Goal: Task Accomplishment & Management: Complete application form

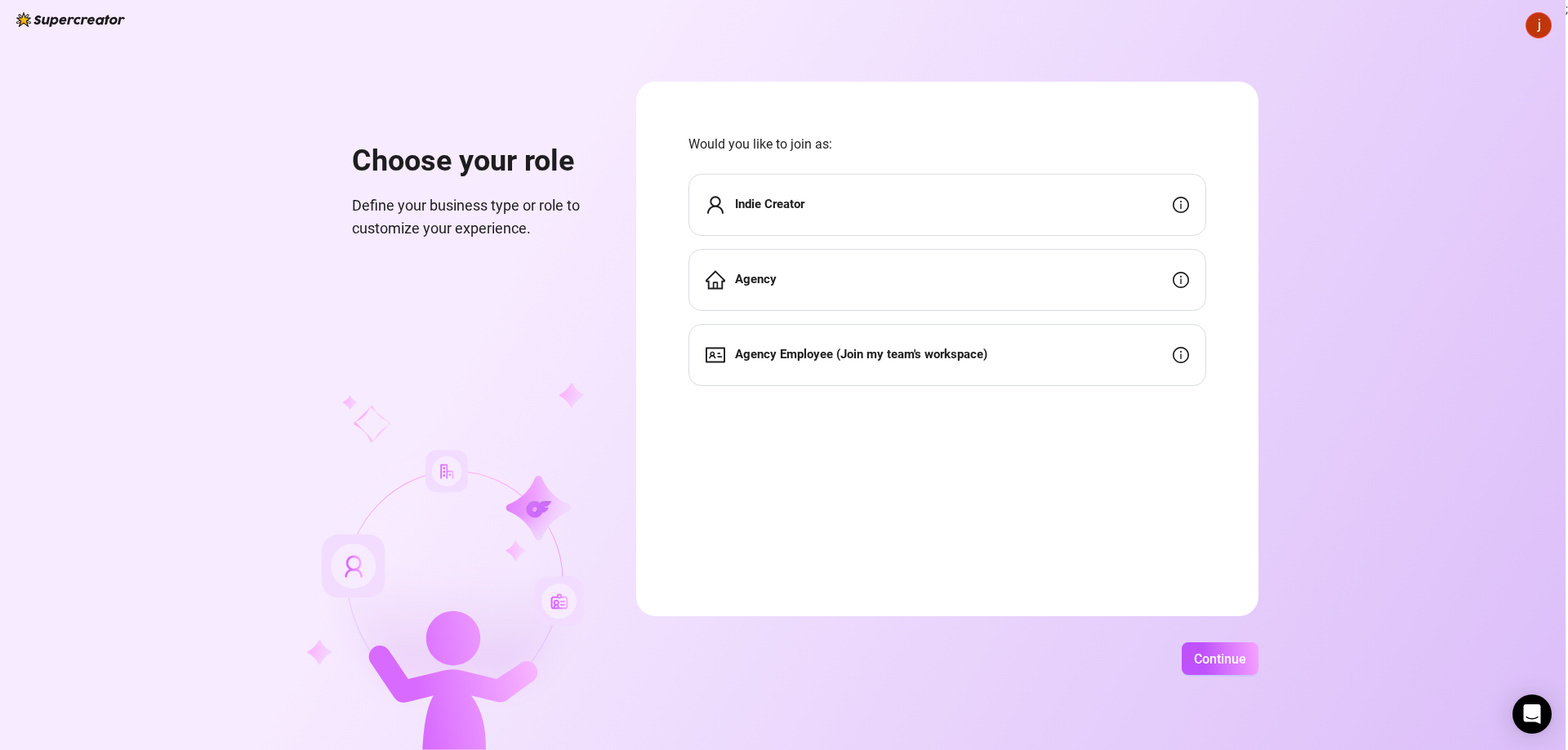
drag, startPoint x: 1226, startPoint y: 676, endPoint x: 1384, endPoint y: 651, distance: 160.0
click at [1371, 661] on div "Choose your role Define your business type or role to customize your experience…" at bounding box center [783, 375] width 1565 height 750
click at [1538, 13] on div "Choose your role Define your business type or role to customize your experience…" at bounding box center [783, 375] width 1565 height 750
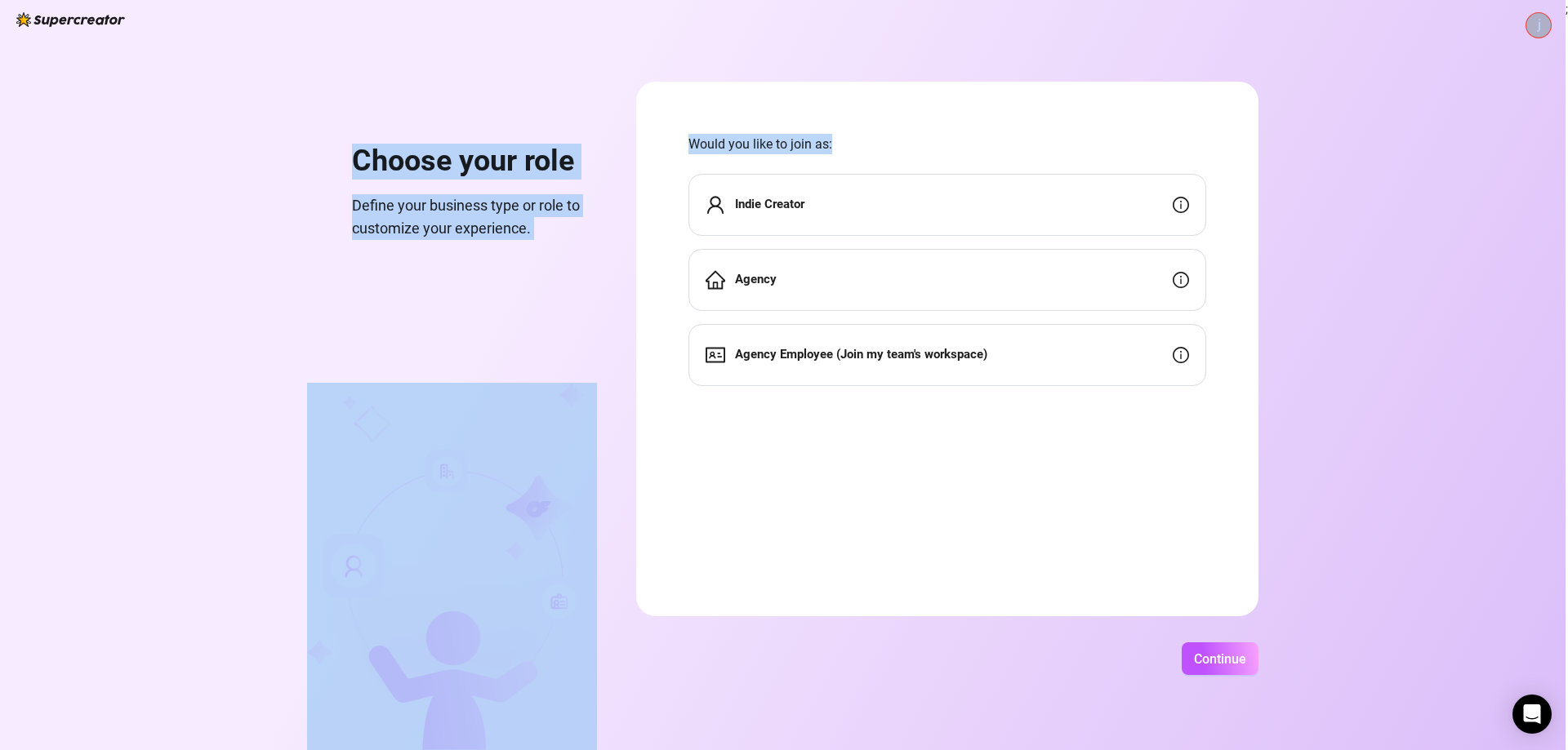
click at [1544, 28] on img at bounding box center [1539, 26] width 25 height 25
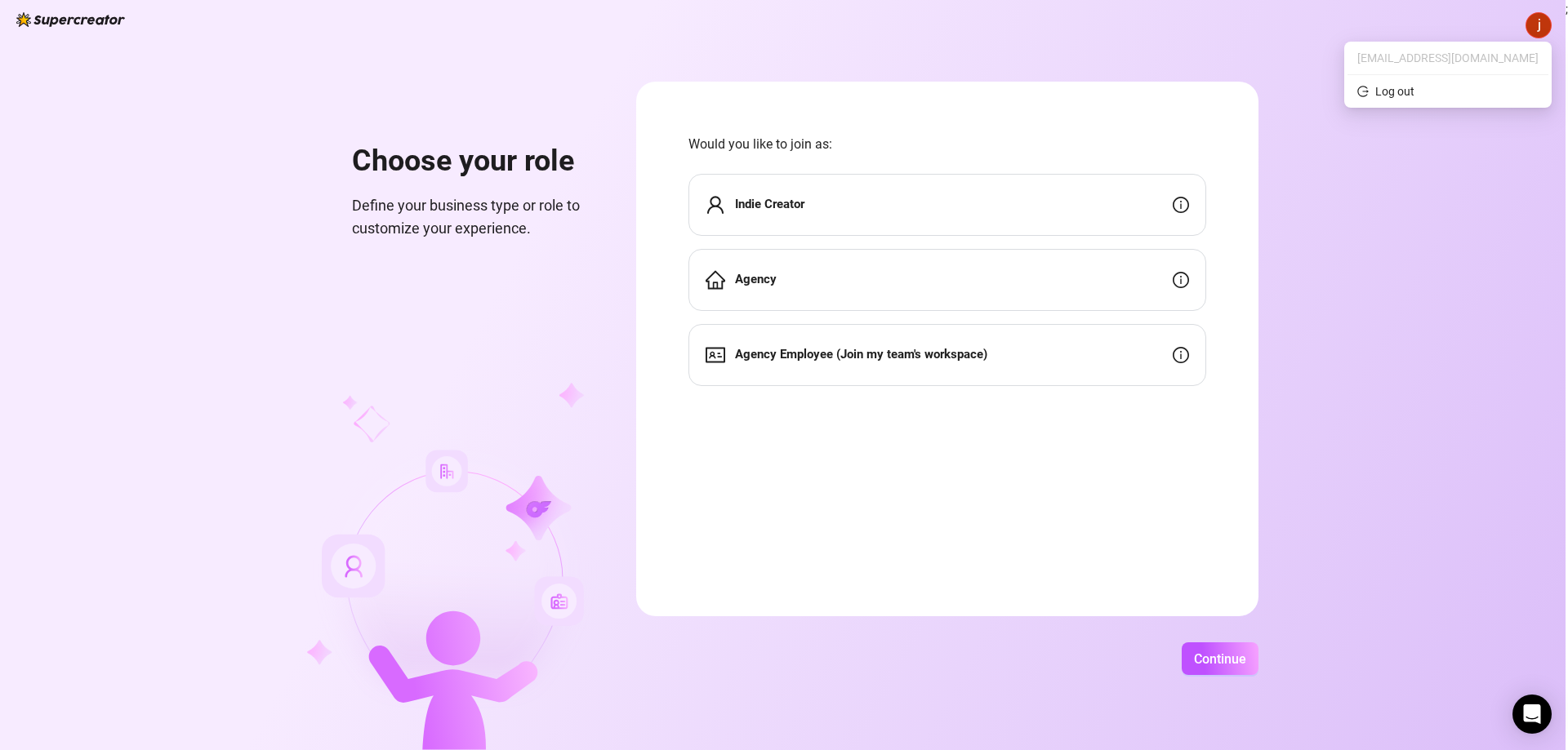
click at [1440, 323] on div "Choose your role Define your business type or role to customize your experience…" at bounding box center [783, 375] width 1565 height 750
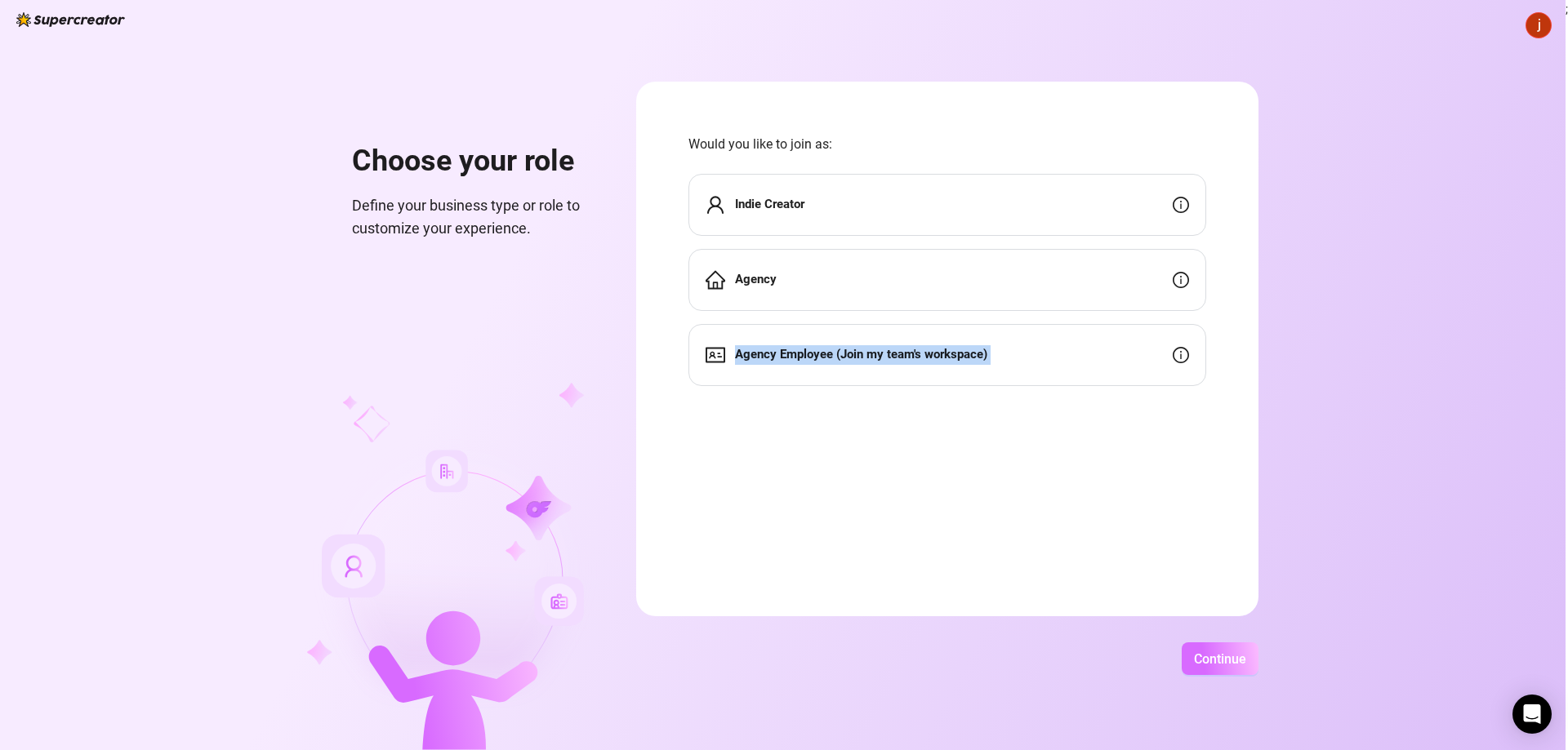
click at [1224, 654] on span "Continue" at bounding box center [1220, 659] width 52 height 15
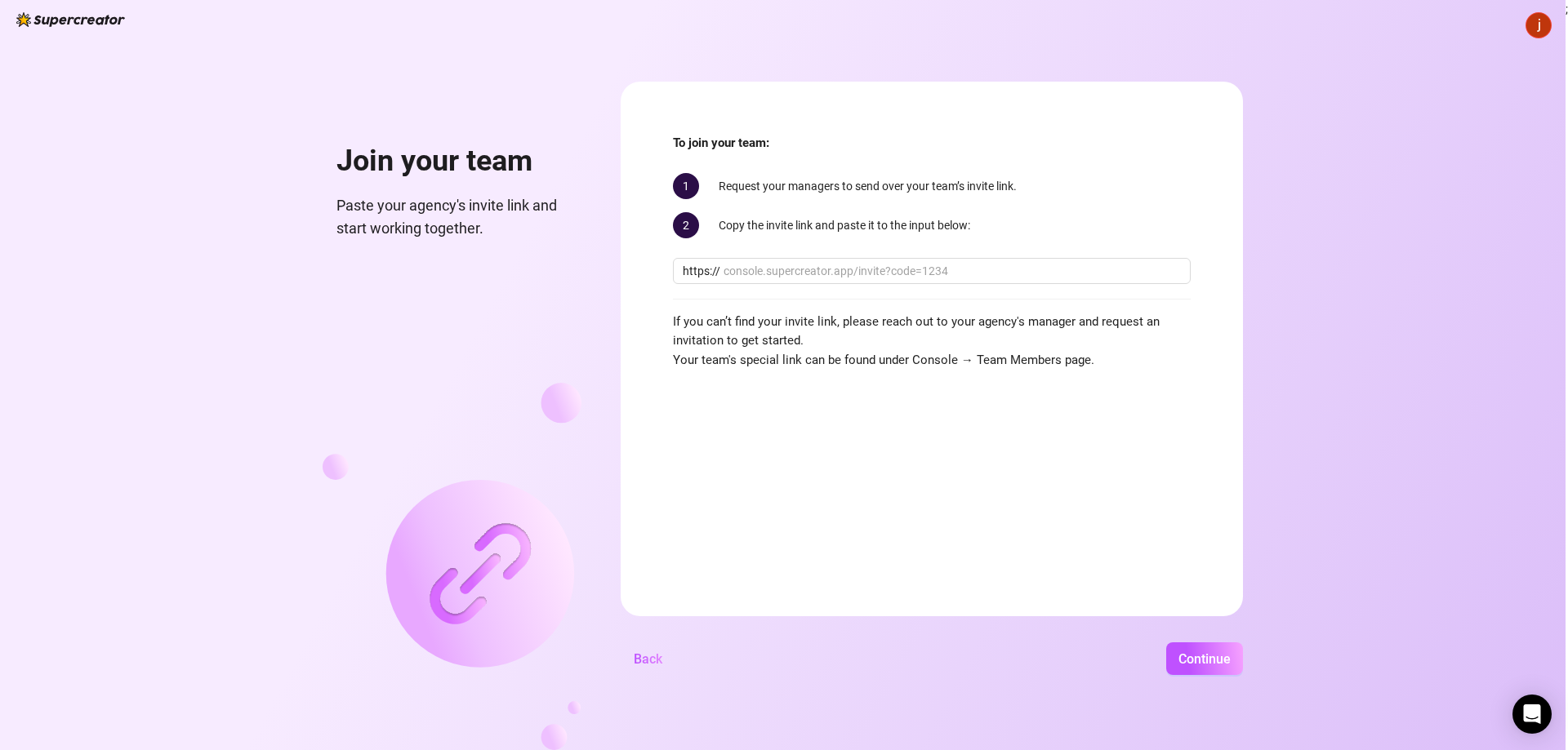
click at [471, 287] on div "Join your team Paste your agency's invite link and start working together." at bounding box center [451, 415] width 258 height 669
click at [62, 26] on img at bounding box center [70, 20] width 109 height 15
click at [62, 21] on img at bounding box center [70, 20] width 109 height 15
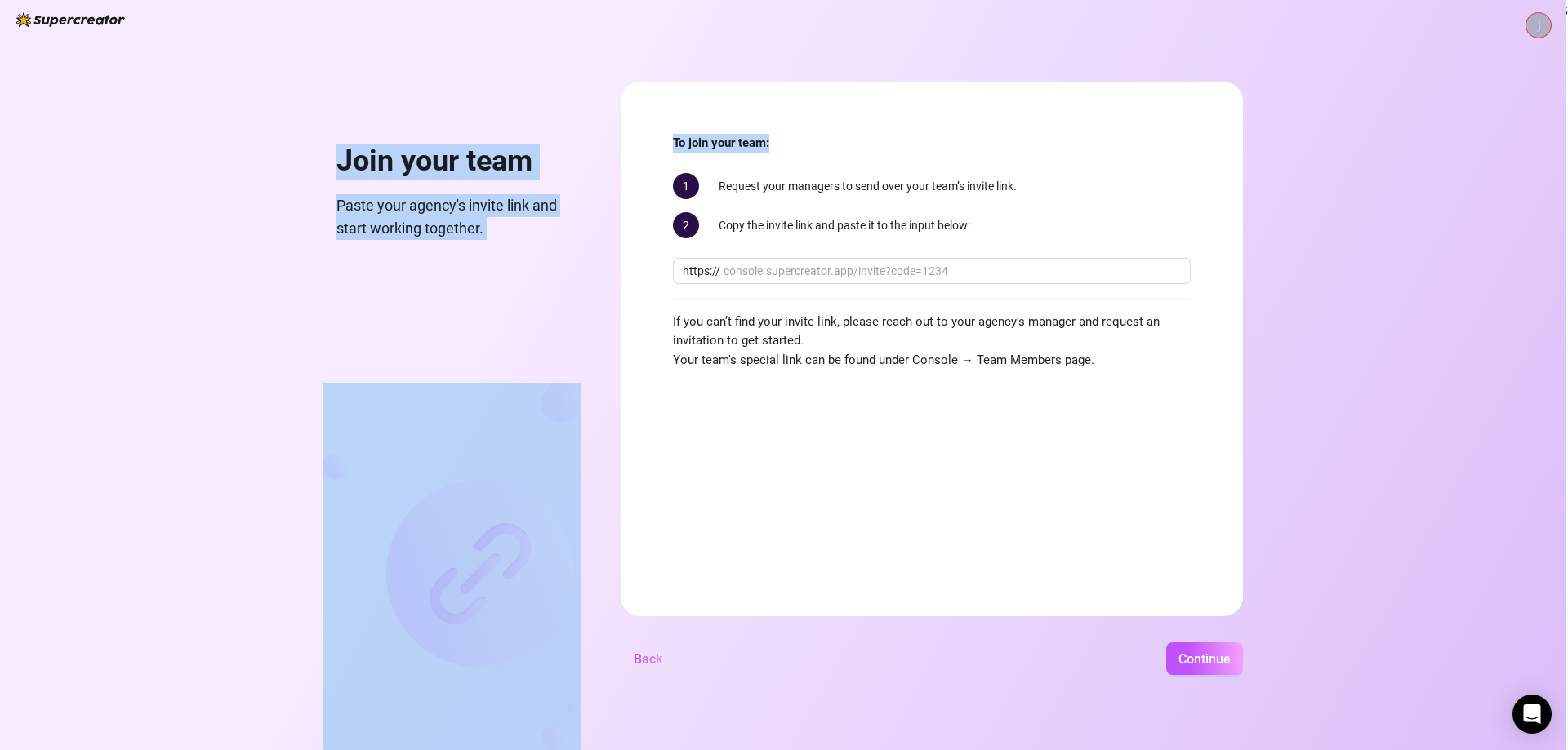
click at [1526, 24] on div "Join your team Paste your agency's invite link and start working together. To j…" at bounding box center [783, 375] width 1565 height 750
click at [1534, 22] on img at bounding box center [1539, 26] width 25 height 25
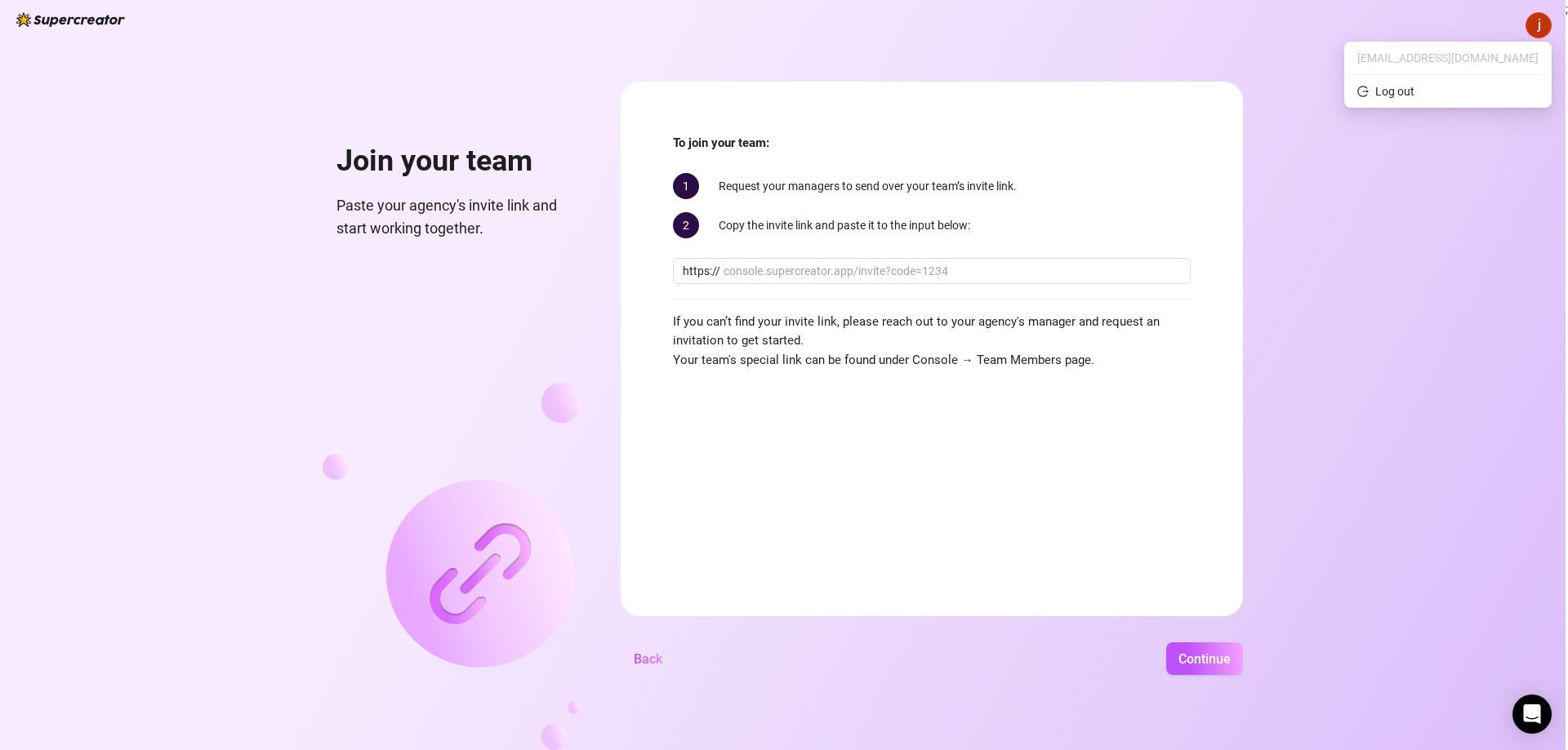
drag, startPoint x: 1495, startPoint y: 44, endPoint x: 1478, endPoint y: 50, distance: 18.0
click at [1495, 44] on ul "jonascurt060709@gmail.com Log out" at bounding box center [1447, 75] width 207 height 66
click at [1449, 159] on div "Join your team Paste your agency's invite link and start working together. To j…" at bounding box center [783, 375] width 1565 height 750
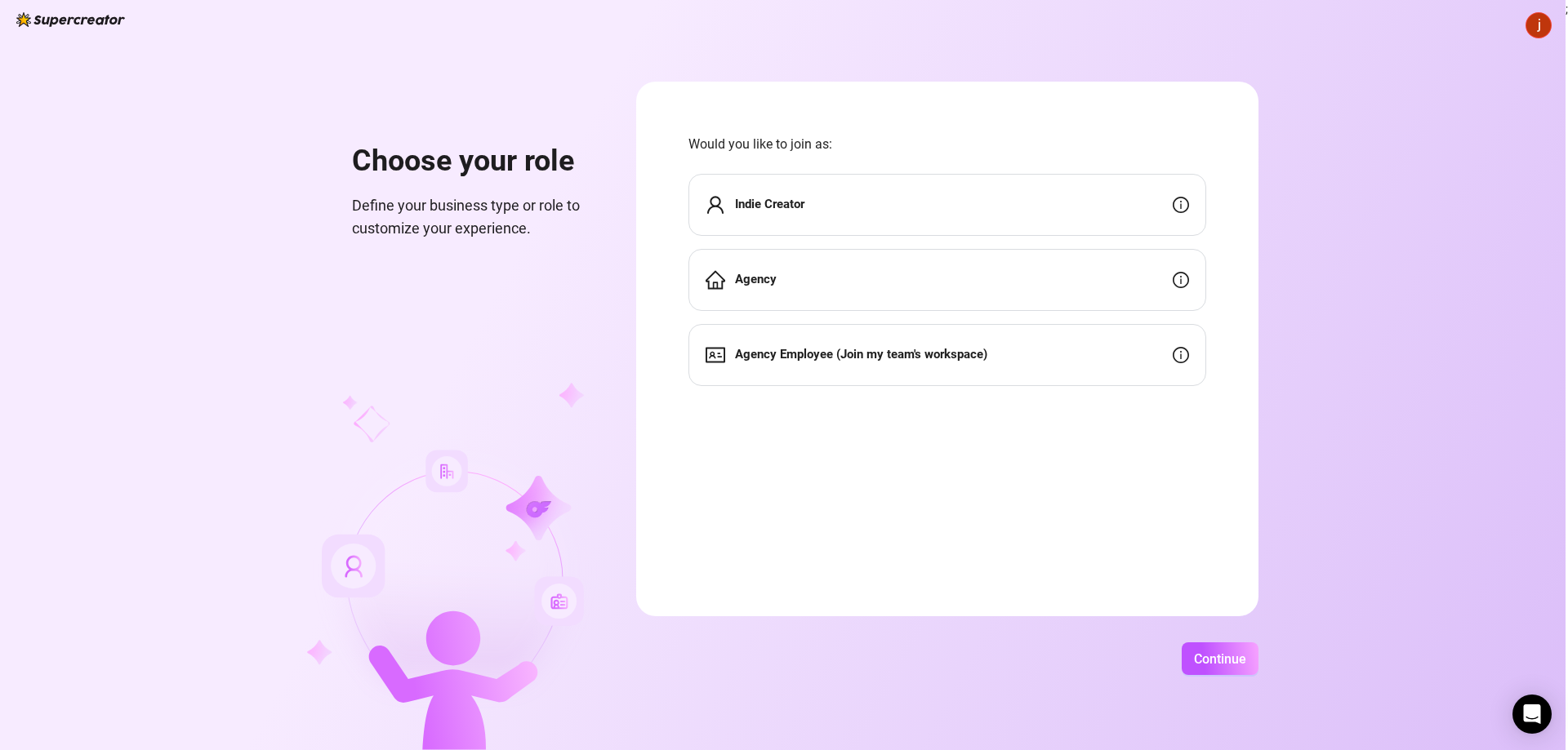
click at [1540, 26] on img at bounding box center [1539, 26] width 25 height 25
click at [387, 211] on span "Define your business type or role to customize your experience." at bounding box center [474, 217] width 245 height 46
click at [65, 20] on img at bounding box center [70, 20] width 109 height 15
click at [804, 364] on span "Agency Employee (Join my team's workspace)" at bounding box center [861, 355] width 253 height 20
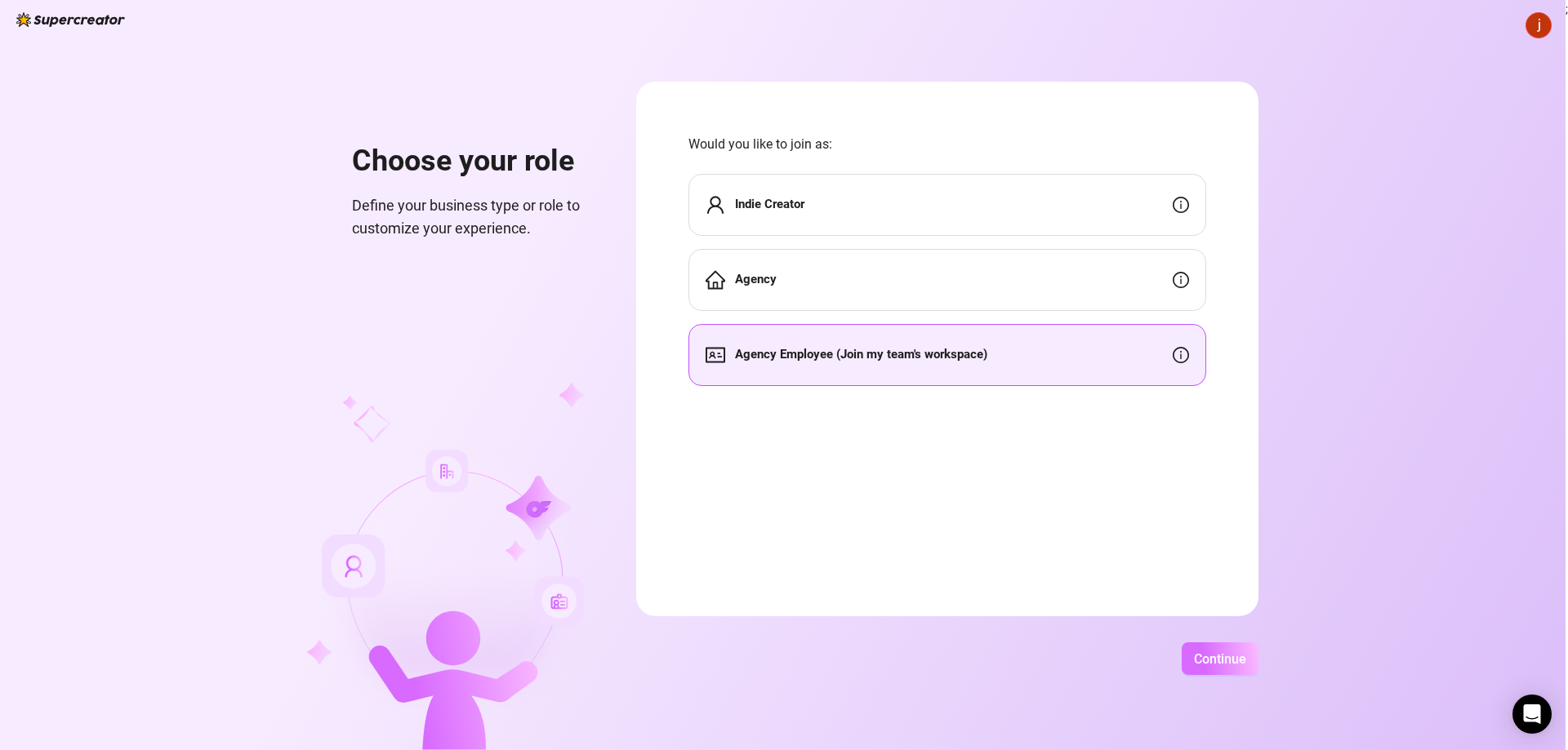
click at [1233, 647] on button "Continue" at bounding box center [1220, 658] width 77 height 33
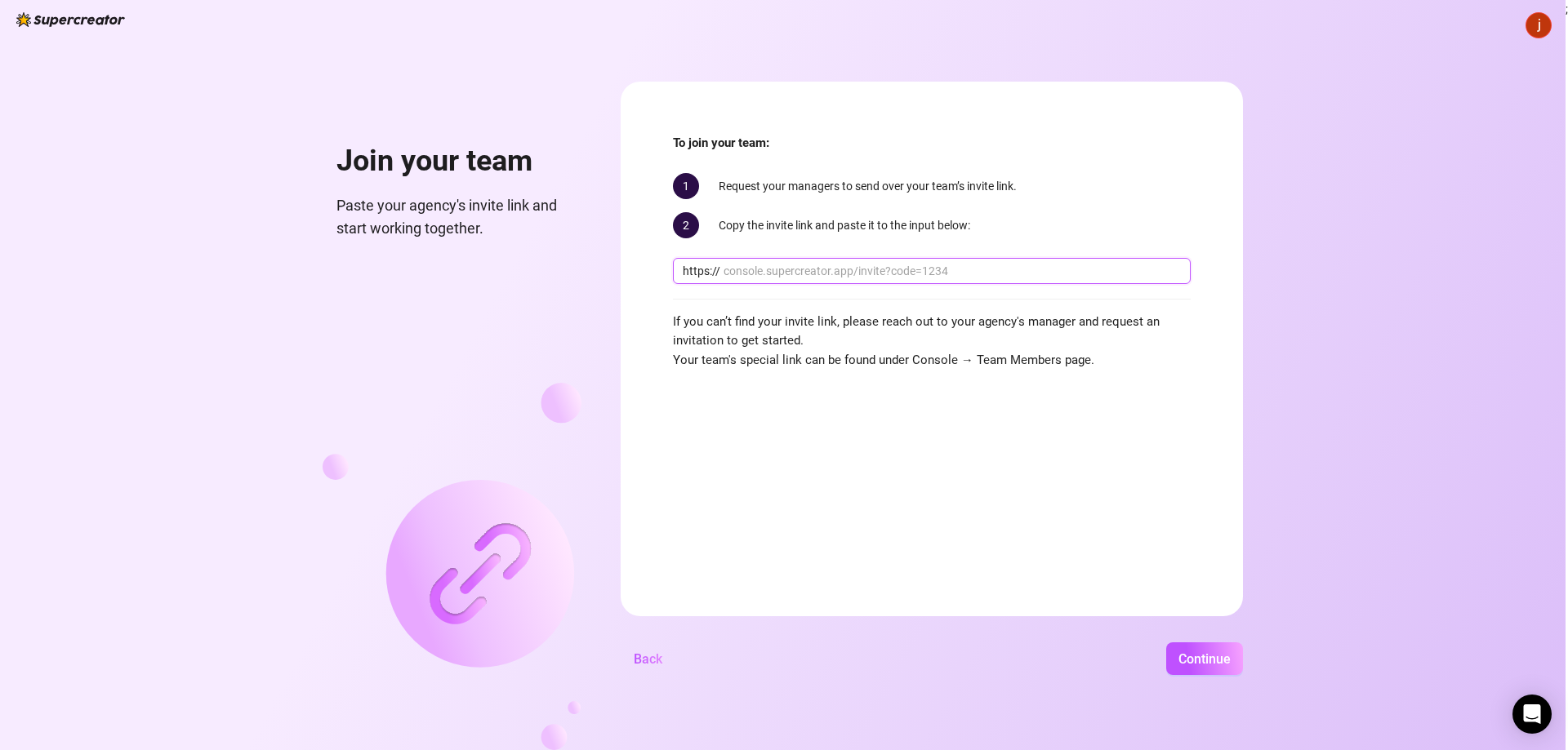
click at [837, 271] on input "text" at bounding box center [952, 270] width 457 height 18
paste input "console.supercreator.app/invite?code=S15MxJqfgDMlOLzwO9XFf3vSTZ03&workspace=Far…"
type input "console.supercreator.app/invite?code=S15MxJqfgDMlOLzwO9XFf3vSTZ03&workspace=Far…"
click at [1166, 642] on button "Continue" at bounding box center [1204, 658] width 77 height 33
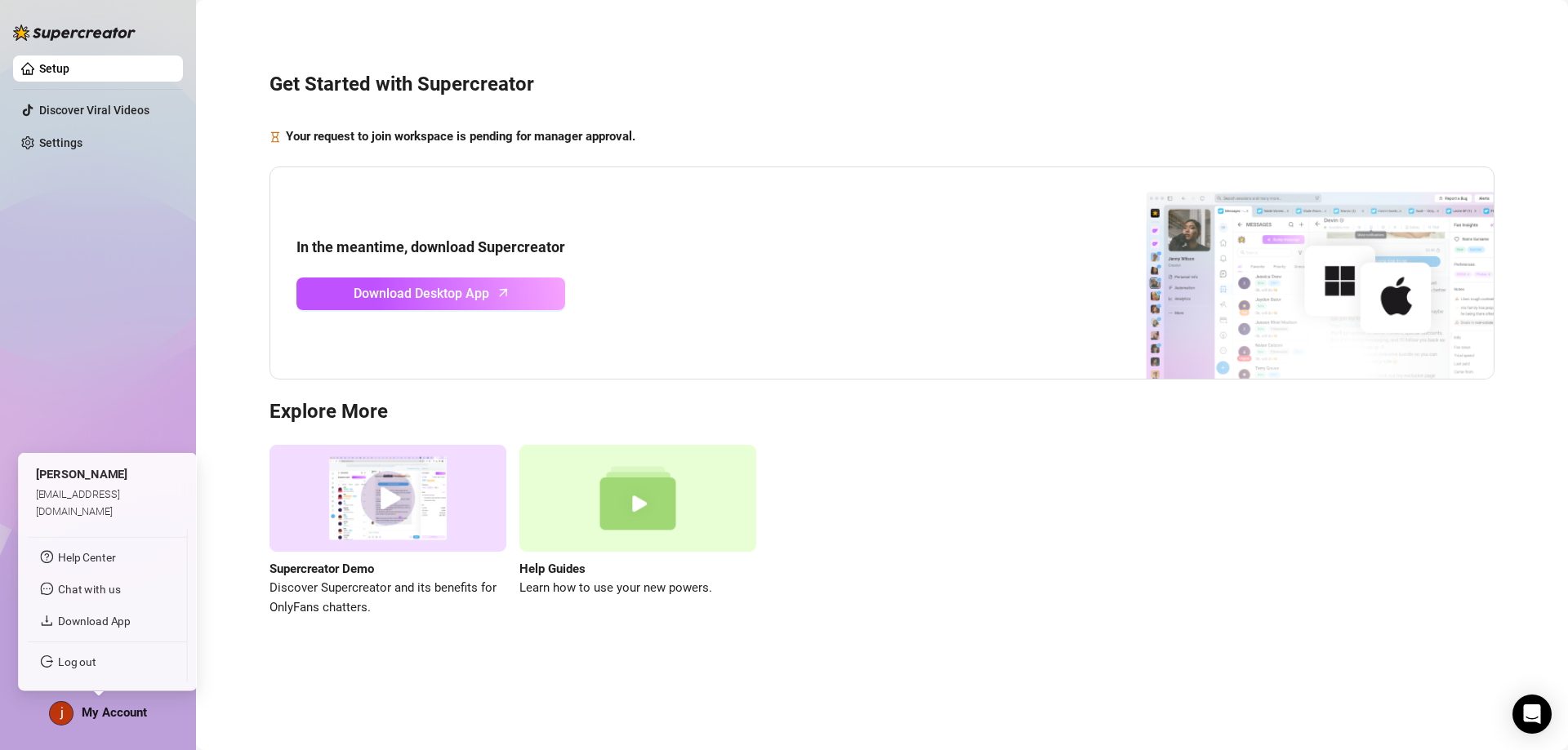
click at [109, 711] on span "My Account" at bounding box center [114, 713] width 65 height 15
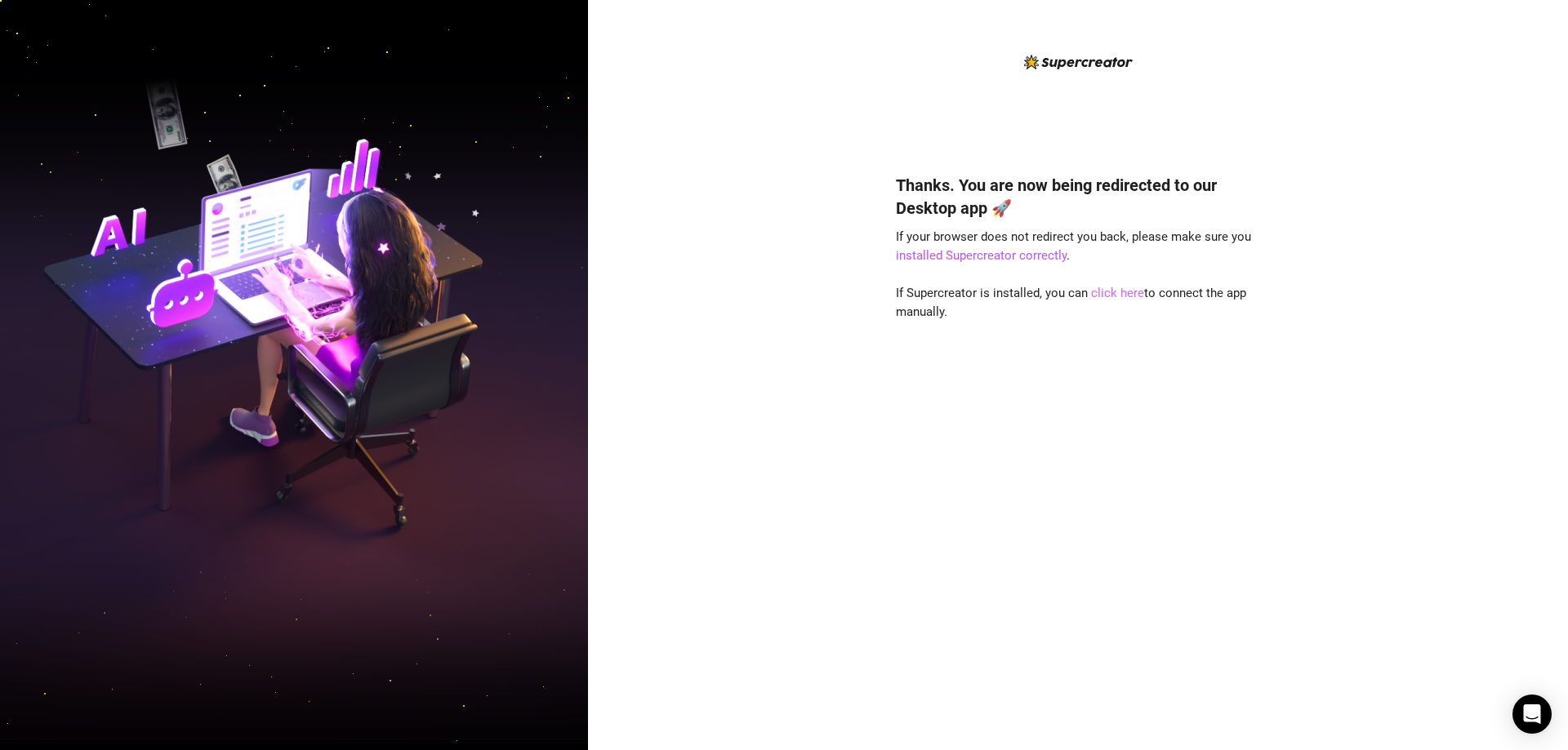
click at [1116, 295] on link "click here" at bounding box center [1118, 293] width 53 height 15
